Goal: Find specific page/section: Find specific page/section

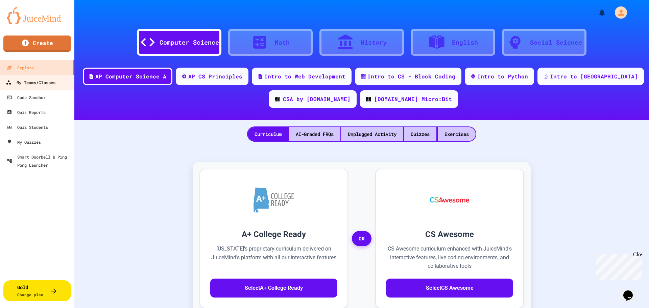
click at [41, 84] on div "My Teams/Classes" at bounding box center [31, 82] width 50 height 8
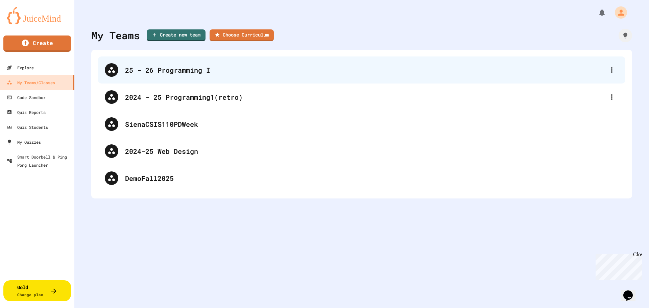
click at [162, 73] on div "25 - 26 Programming I" at bounding box center [365, 70] width 480 height 10
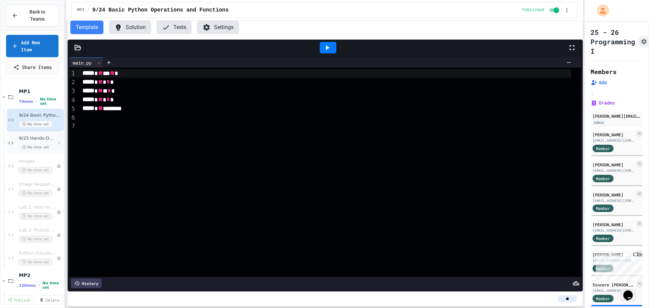
click at [34, 136] on span "9/25 Hands-On Activities Writing Python Expressions" at bounding box center [37, 139] width 37 height 6
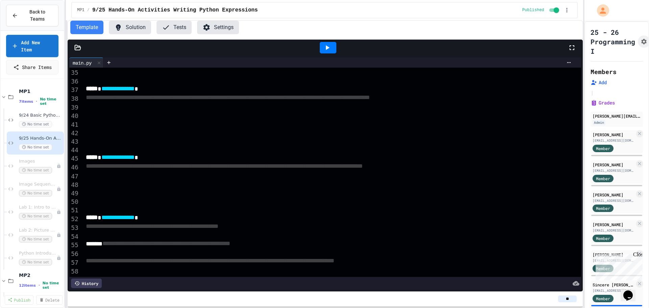
scroll to position [307, 0]
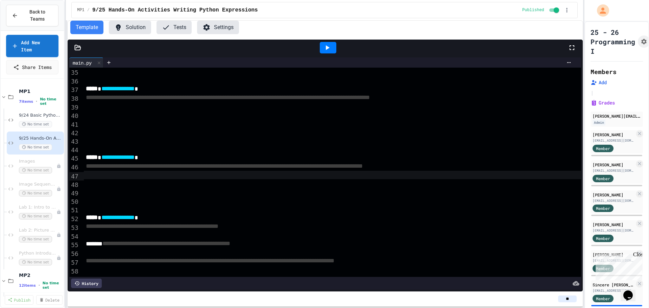
click at [92, 171] on div at bounding box center [332, 175] width 497 height 8
